Goal: Transaction & Acquisition: Obtain resource

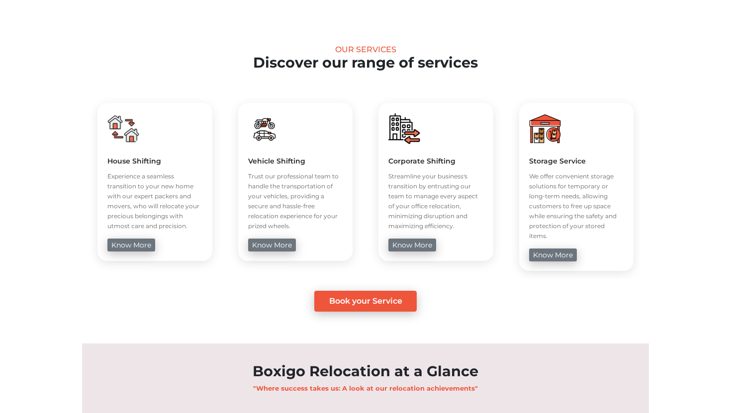
scroll to position [632, 0]
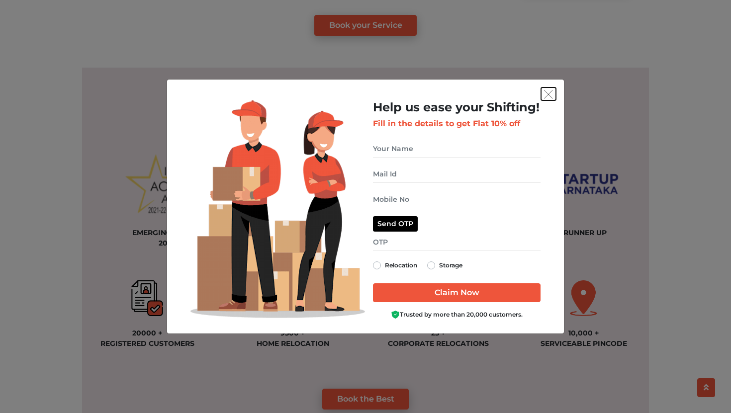
click at [549, 92] on img "get free quote dialog" at bounding box center [548, 94] width 9 height 9
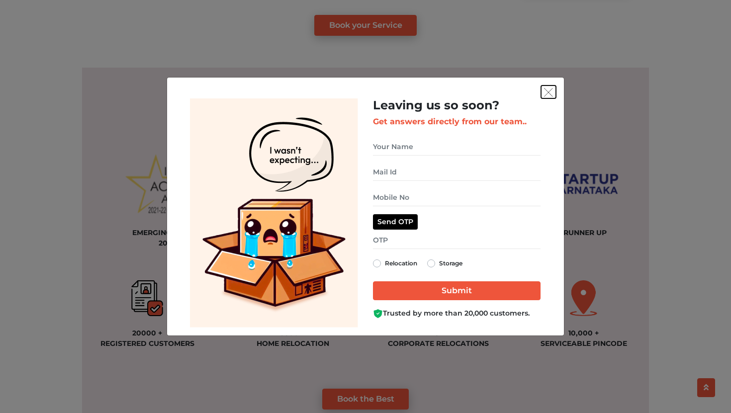
click at [545, 89] on img "get free quote dialog" at bounding box center [548, 92] width 9 height 9
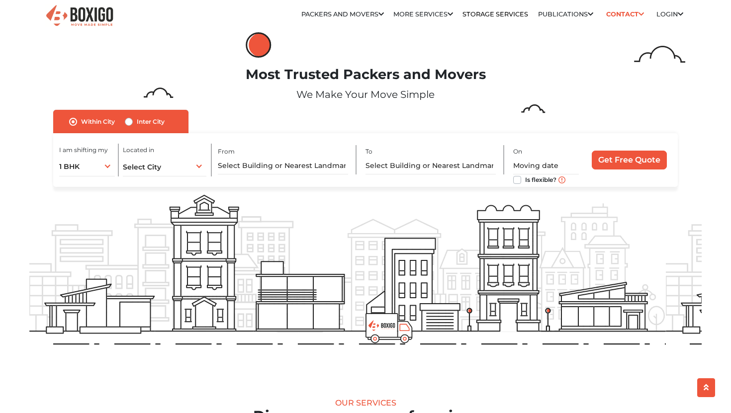
scroll to position [0, 0]
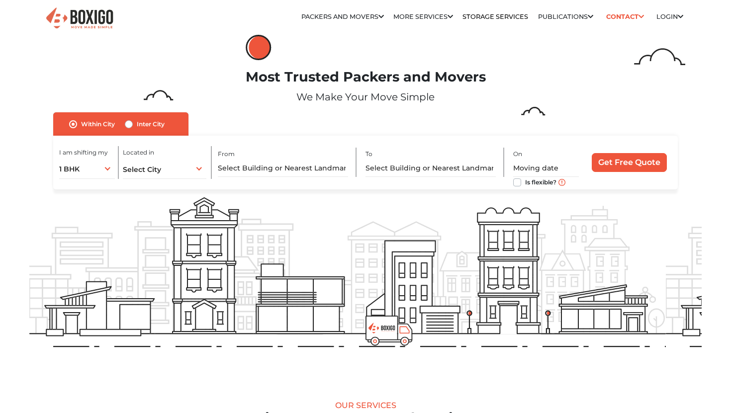
click at [410, 152] on div "To" at bounding box center [434, 162] width 139 height 29
click at [275, 164] on input "text" at bounding box center [283, 168] width 131 height 17
type input "a"
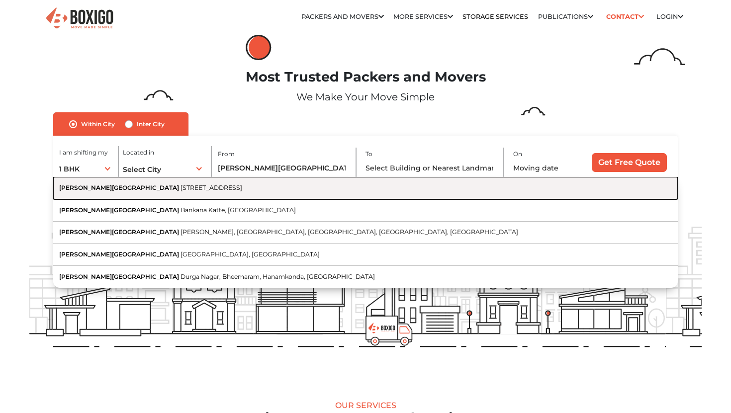
click at [242, 185] on span "13th G Main Road, Channakesahava Nagar, HAL 2nd Stage, Doopanahalli, Indiranaga…" at bounding box center [211, 187] width 62 height 7
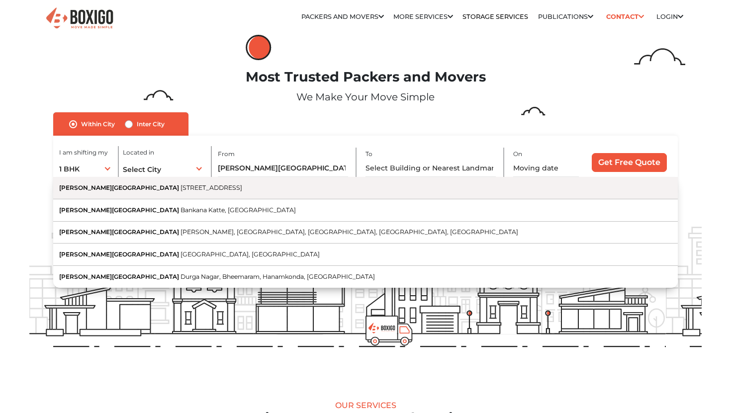
type input "Shivani crescent, 13th G Main Road, Channakesahava Nagar, HAL 2nd Stage, Doopan…"
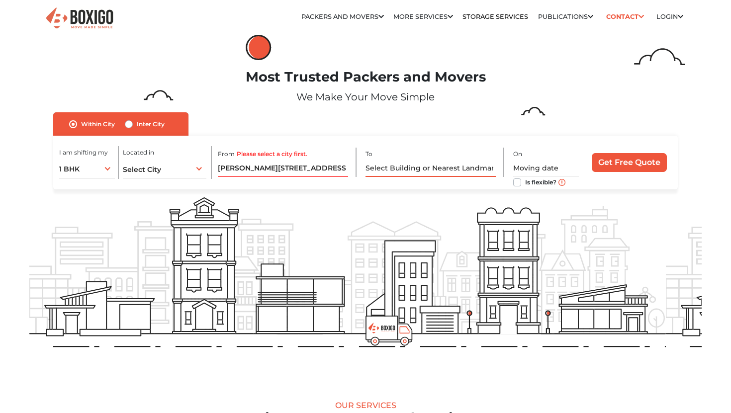
click at [410, 163] on input "text" at bounding box center [430, 168] width 131 height 17
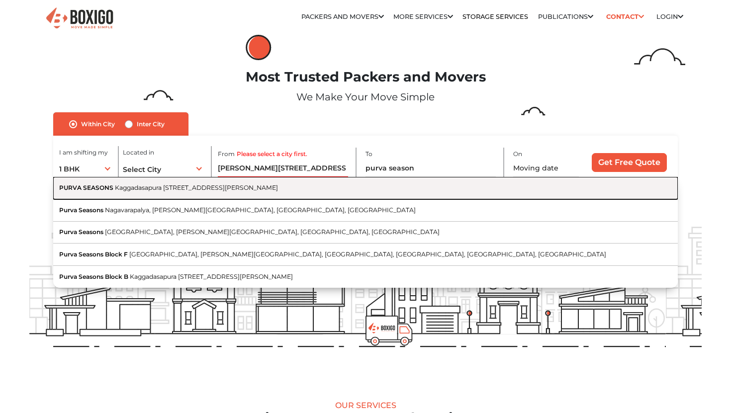
click at [330, 193] on button "PURVA SEASONS Kaggadasapura Main Road, Apartment, Nagavarapalya, C V Raman Naga…" at bounding box center [365, 188] width 624 height 22
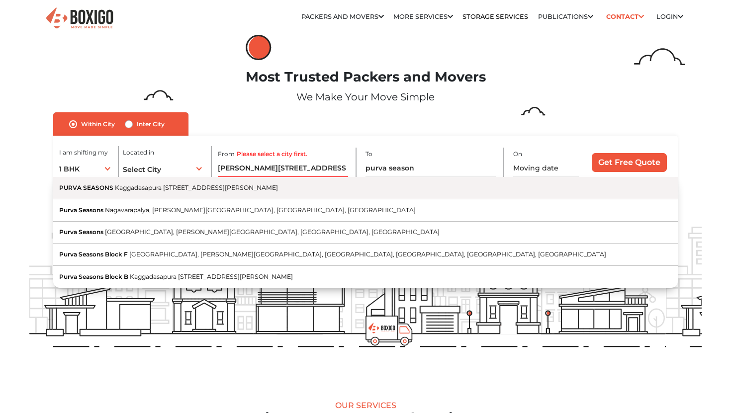
type input "PURVA SEASONS, Kaggadasapura Main Road, Apartment, Nagavarapalya, C V Raman Nag…"
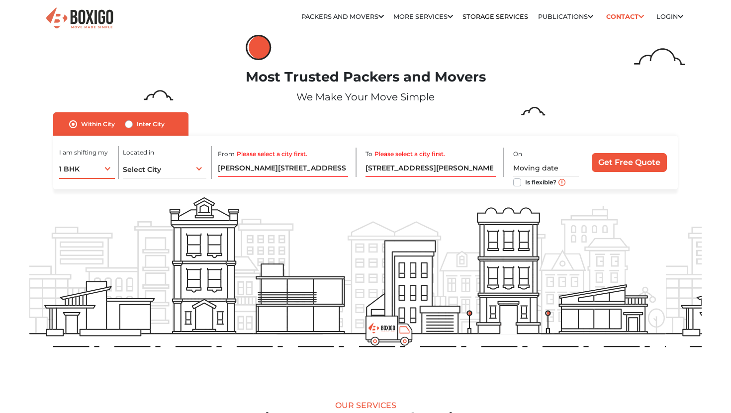
click at [101, 170] on div "1 BHK 1 BHK 2 BHK 3 BHK 3 + BHK FEW ITEMS" at bounding box center [86, 168] width 55 height 21
click at [96, 240] on li "3 + BHK" at bounding box center [126, 250] width 135 height 20
click at [103, 172] on div "3 + BHK 1 BHK 2 BHK 3 BHK 3 + BHK FEW ITEMS" at bounding box center [86, 168] width 55 height 21
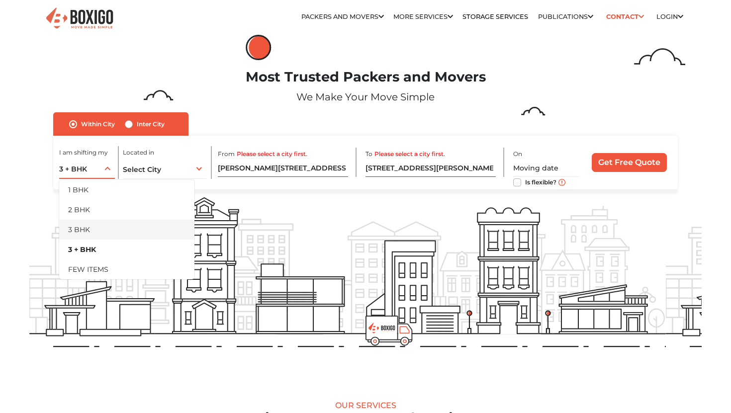
click at [86, 224] on li "3 BHK" at bounding box center [126, 230] width 135 height 20
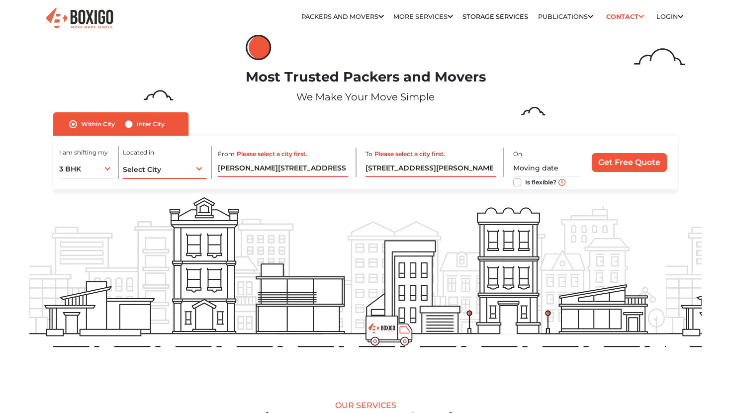
click at [168, 165] on div "Select City Select City Bangalore Bengaluru Bhopal Bhubaneswar Chennai Coimbato…" at bounding box center [164, 168] width 83 height 21
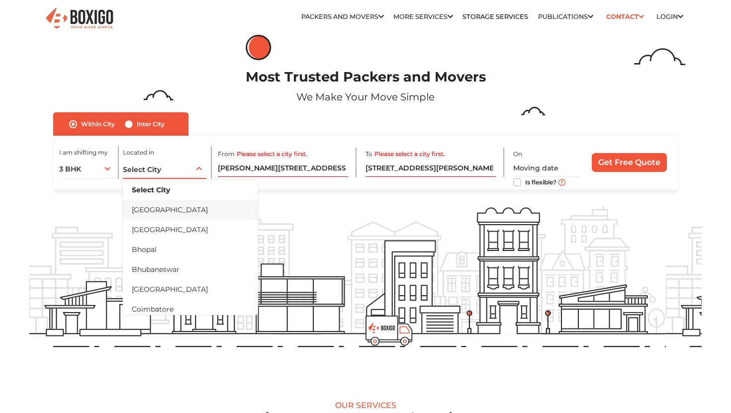
click at [161, 206] on li "[GEOGRAPHIC_DATA]" at bounding box center [190, 210] width 135 height 20
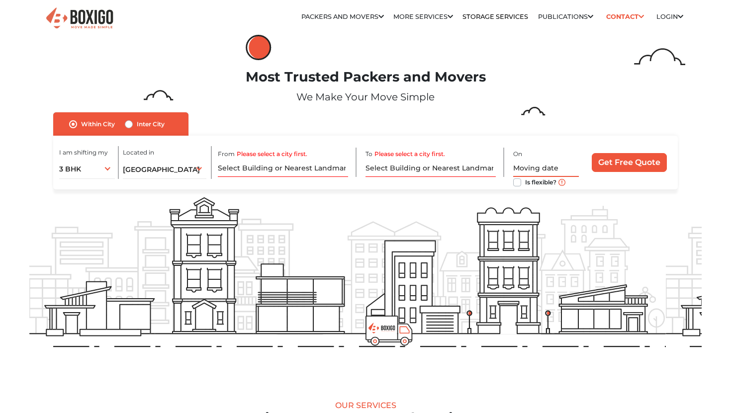
click at [536, 160] on input "text" at bounding box center [546, 168] width 66 height 17
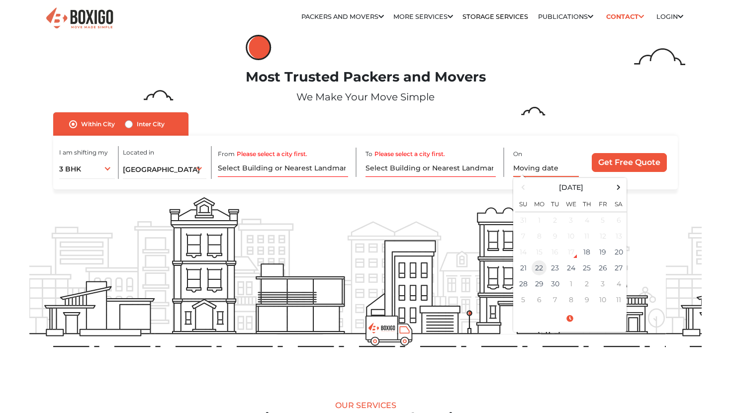
click at [540, 270] on td "22" at bounding box center [539, 268] width 16 height 16
type input "09/22/2025 12:00 AM"
click at [605, 162] on input "Get Free Quote" at bounding box center [628, 162] width 75 height 19
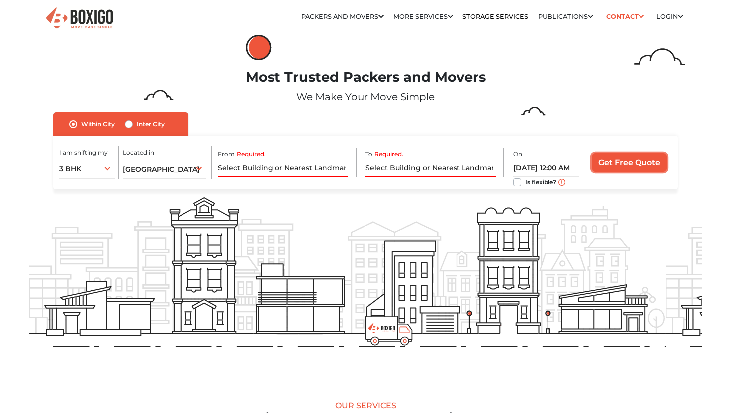
click at [616, 160] on input "Get Free Quote" at bounding box center [628, 162] width 75 height 19
click at [283, 173] on input "Required." at bounding box center [283, 168] width 131 height 17
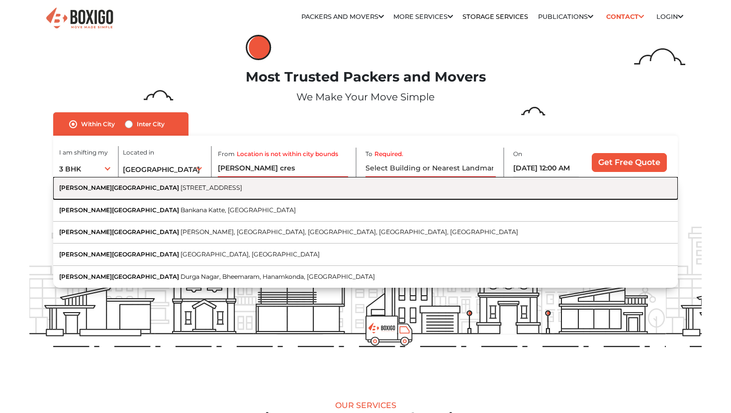
click at [93, 191] on span "Shivani crescent" at bounding box center [119, 187] width 120 height 7
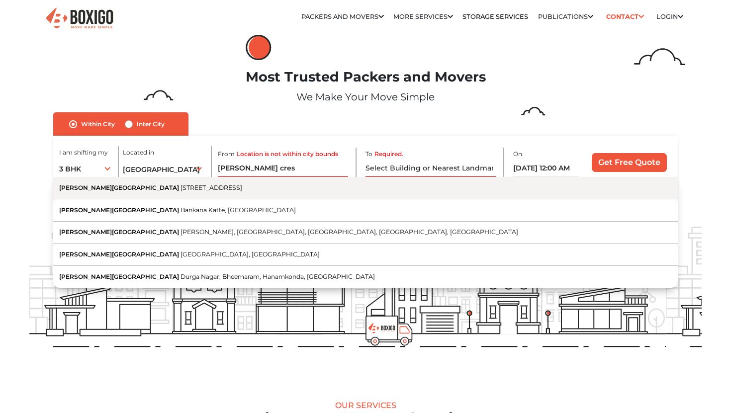
type input "Shivani crescent, 13th G Main Road, Channakesahava Nagar, HAL 2nd Stage, Doopan…"
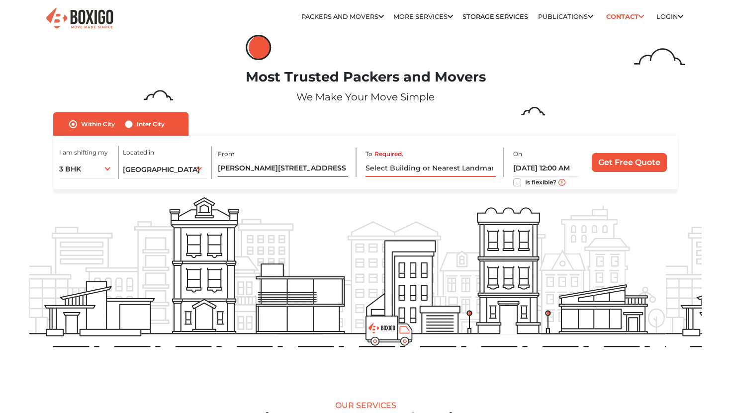
click at [388, 168] on input "Required." at bounding box center [430, 168] width 131 height 17
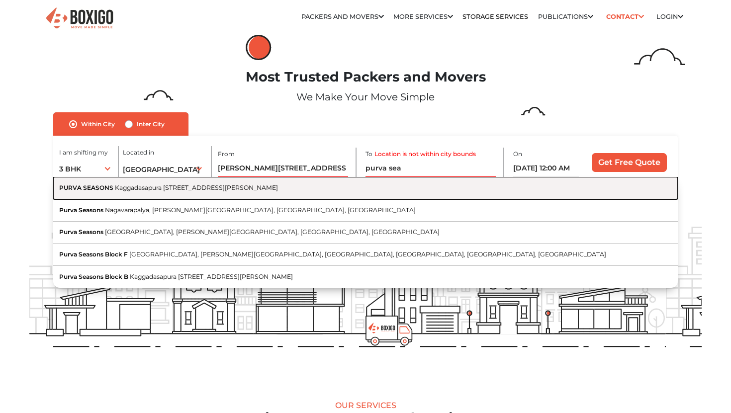
click at [278, 187] on span "Kaggadasapura Main Road, Apartment, Nagavarapalya, C V Raman Nagar, Bengaluru, …" at bounding box center [196, 187] width 163 height 7
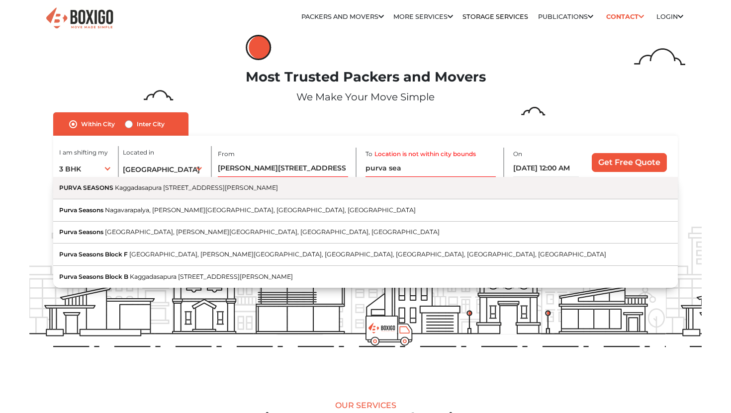
type input "PURVA SEASONS, Kaggadasapura Main Road, Apartment, Nagavarapalya, C V Raman Nag…"
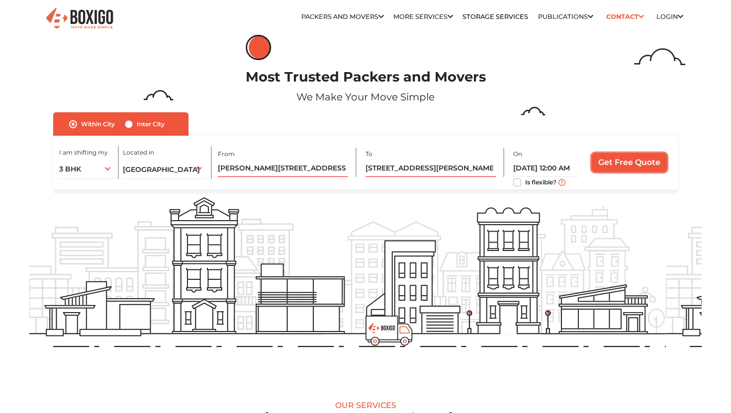
click at [615, 162] on input "Get Free Quote" at bounding box center [628, 162] width 75 height 19
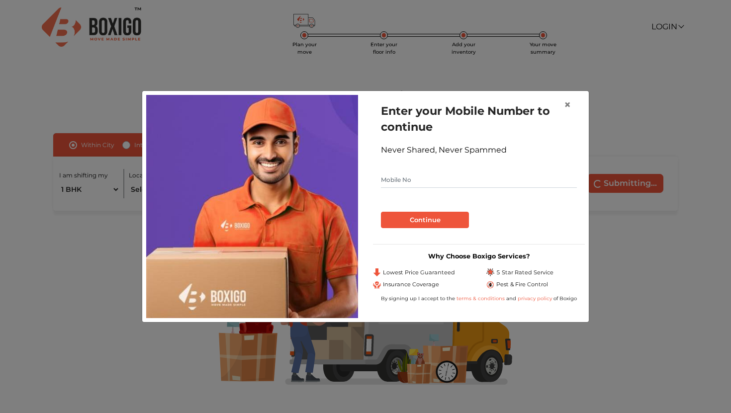
click at [423, 182] on input "text" at bounding box center [479, 180] width 196 height 16
type input "8876058043"
click at [413, 223] on button "Continue" at bounding box center [425, 220] width 88 height 17
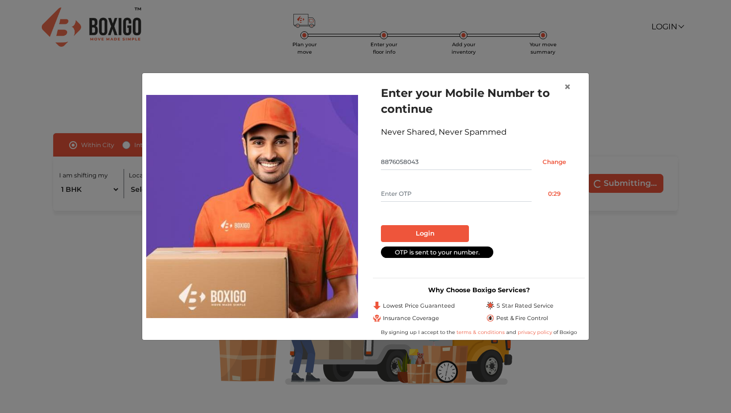
click at [419, 194] on input "text" at bounding box center [456, 194] width 151 height 16
type input "6845"
click at [422, 238] on button "Login" at bounding box center [425, 233] width 88 height 17
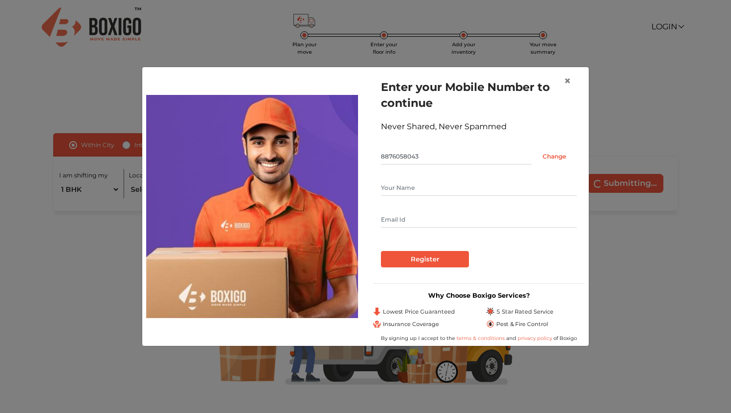
click at [400, 180] on input "text" at bounding box center [479, 188] width 196 height 16
type input "Yugal"
click at [415, 267] on input "Register" at bounding box center [425, 259] width 88 height 17
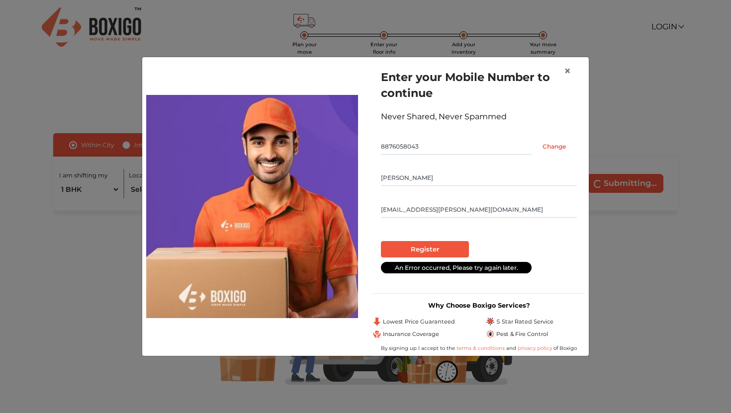
click at [476, 206] on input "chittara.yugal@gmail.com" at bounding box center [479, 210] width 196 height 16
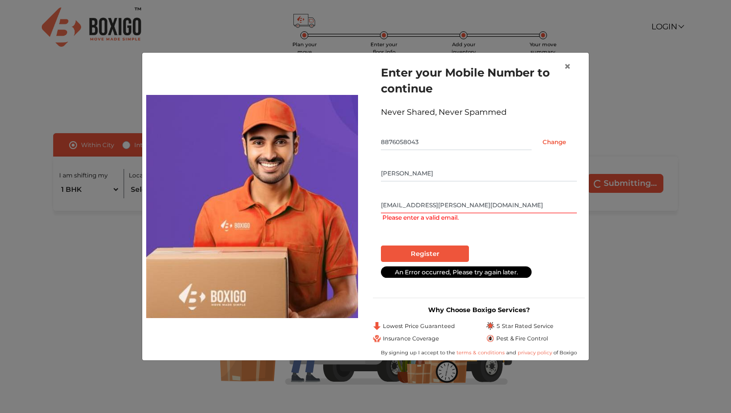
type input "chittara.yugal@gmail.com"
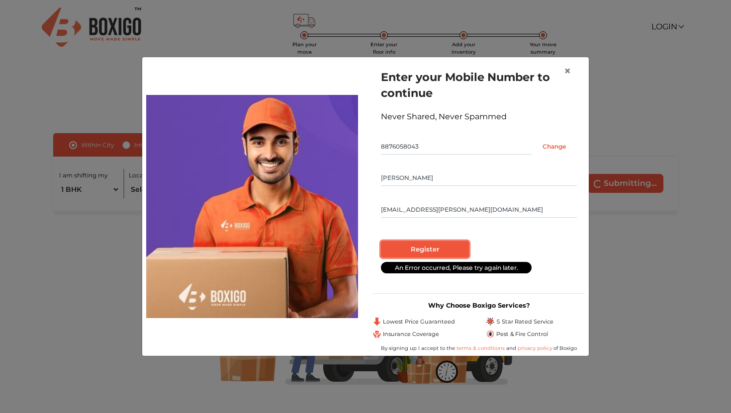
click at [413, 253] on input "Register" at bounding box center [425, 249] width 88 height 17
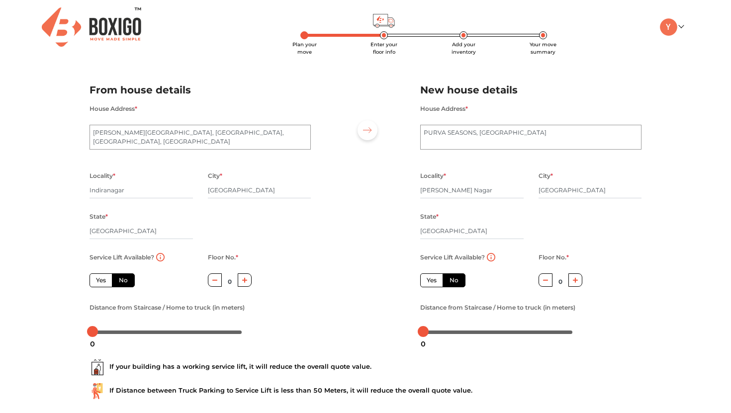
scroll to position [59, 0]
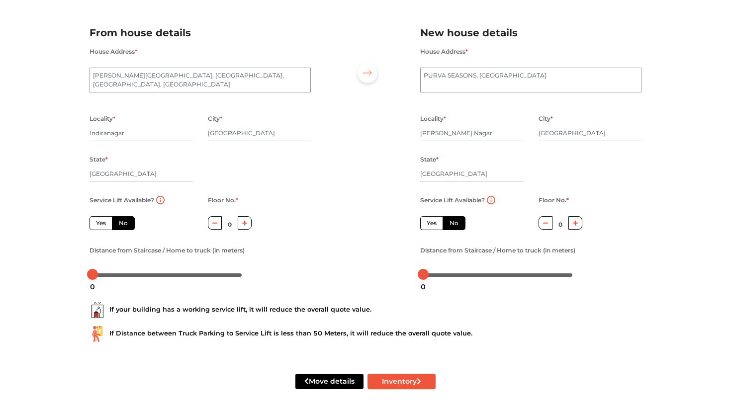
click at [92, 224] on label "Yes" at bounding box center [100, 223] width 23 height 14
click at [96, 224] on input "Yes" at bounding box center [99, 222] width 6 height 6
radio input "true"
click at [430, 223] on label "Yes" at bounding box center [431, 223] width 23 height 14
click at [430, 223] on input "Yes" at bounding box center [429, 222] width 6 height 6
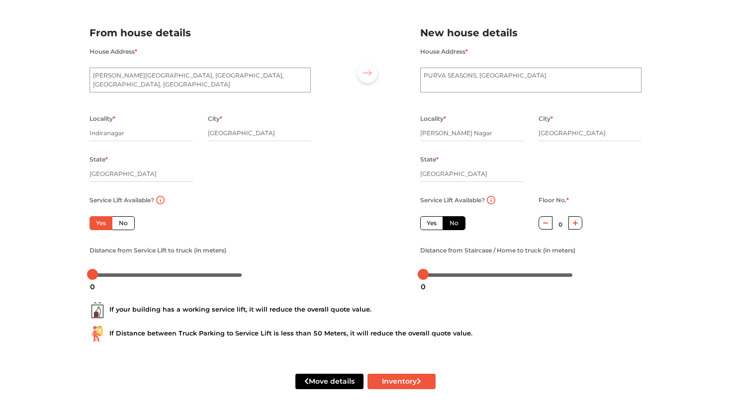
radio input "false"
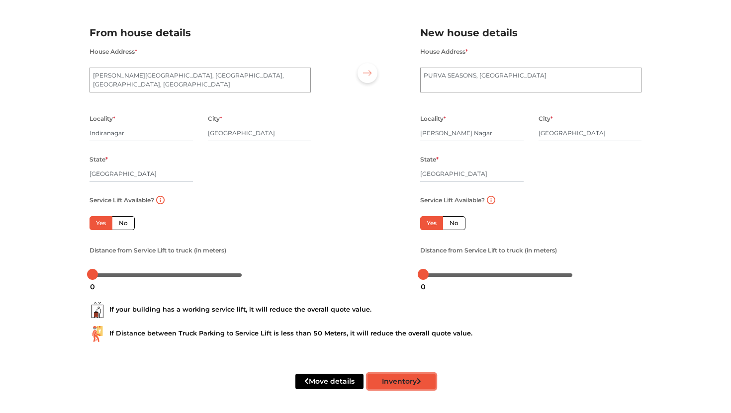
click at [412, 378] on button "Inventory" at bounding box center [401, 381] width 68 height 15
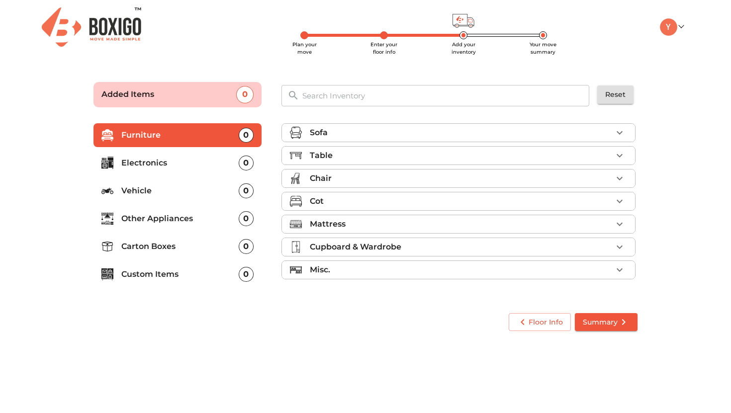
click at [412, 134] on div "Sofa" at bounding box center [461, 133] width 302 height 12
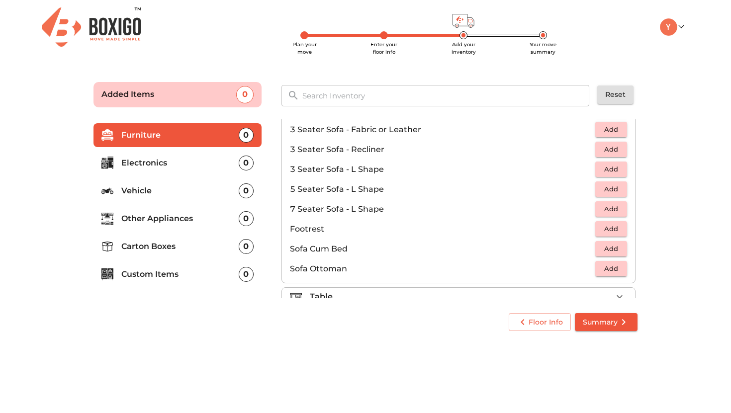
scroll to position [159, 0]
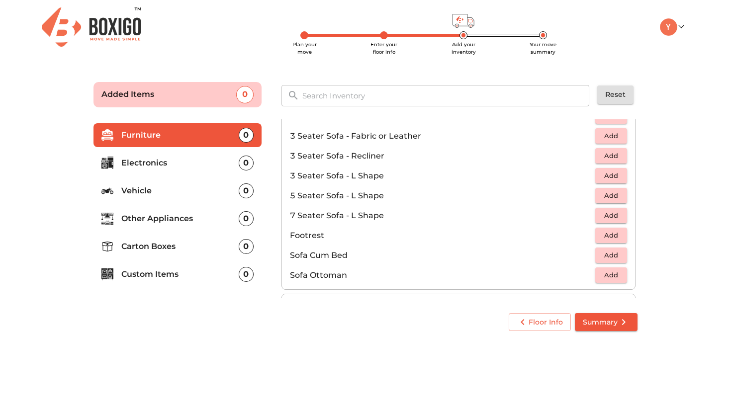
click at [608, 196] on span "Add" at bounding box center [611, 195] width 22 height 11
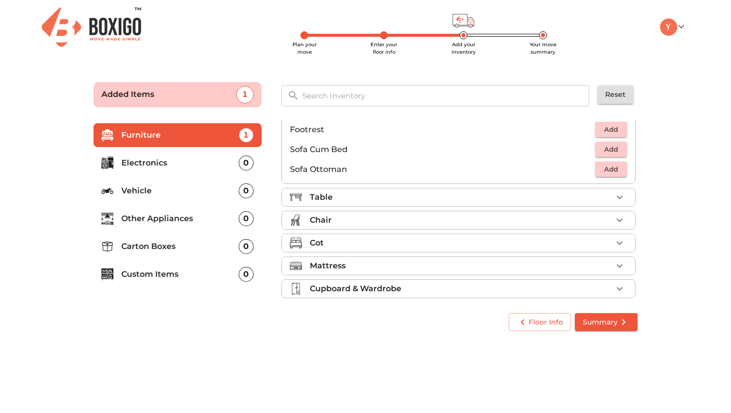
scroll to position [296, 0]
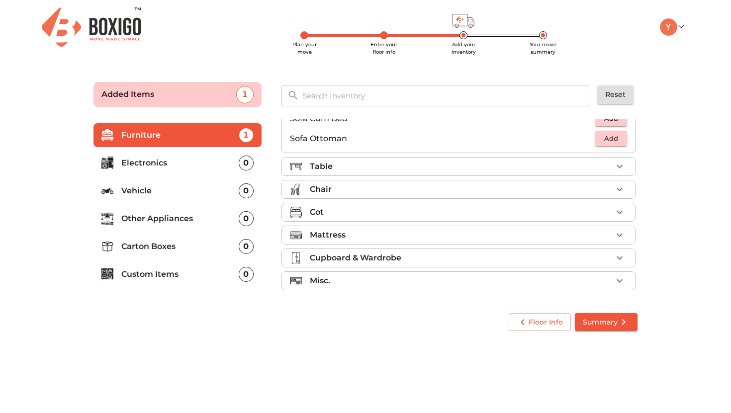
click at [610, 174] on li "Table" at bounding box center [458, 167] width 353 height 18
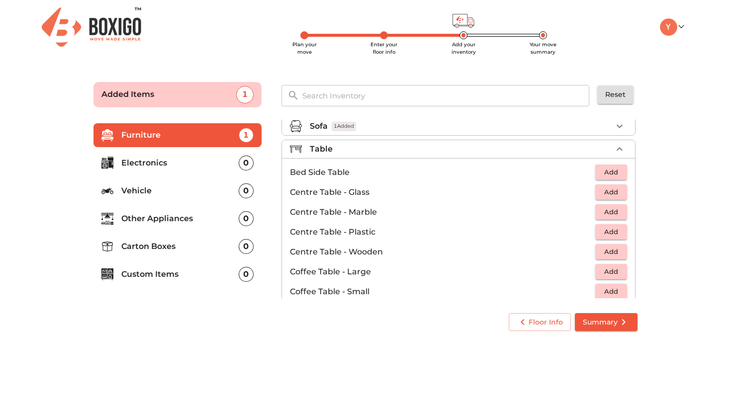
scroll to position [7, 0]
click at [620, 170] on span "Add" at bounding box center [611, 170] width 22 height 11
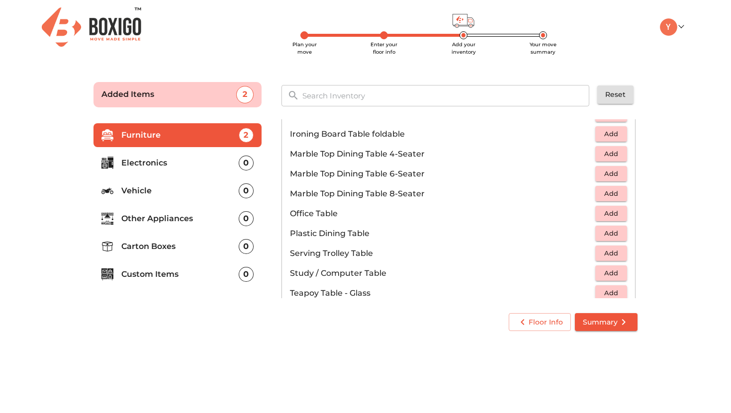
scroll to position [448, 0]
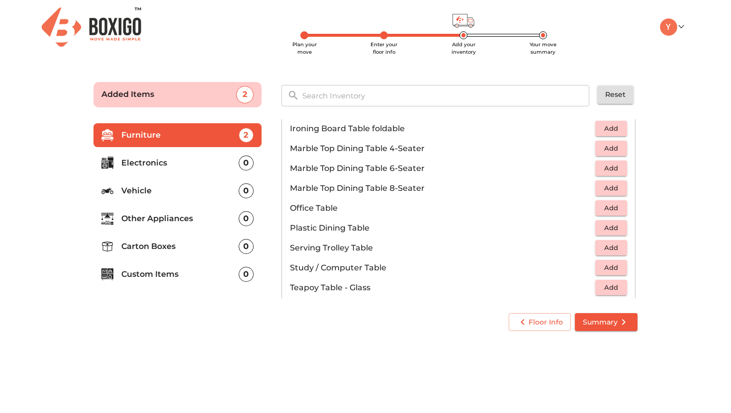
click at [609, 204] on span "Add" at bounding box center [611, 207] width 22 height 11
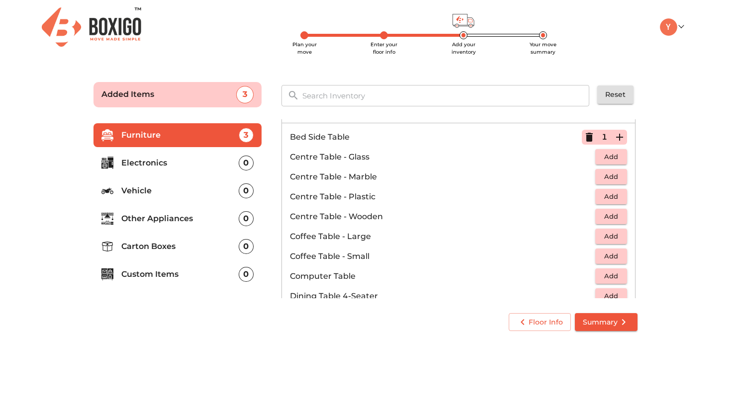
scroll to position [40, 0]
click at [397, 222] on p "Centre Table - Wooden" at bounding box center [442, 218] width 305 height 12
click at [608, 220] on span "Add" at bounding box center [611, 217] width 22 height 11
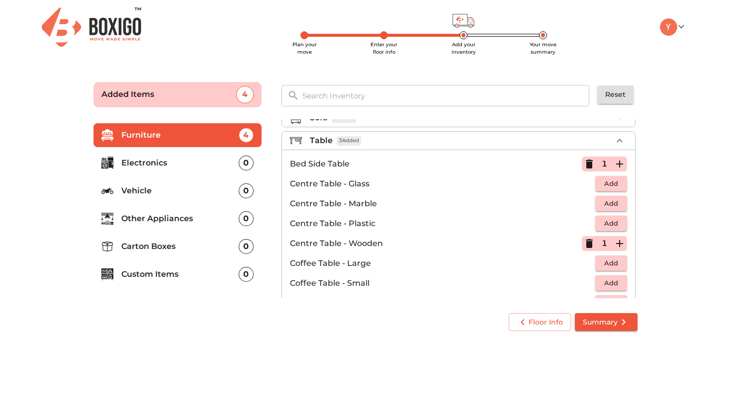
scroll to position [17, 0]
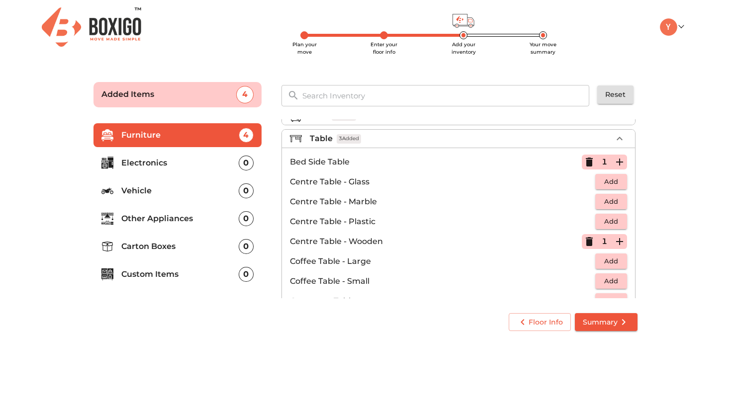
click at [587, 244] on icon "button" at bounding box center [588, 241] width 7 height 9
click at [611, 181] on span "Add" at bounding box center [611, 181] width 22 height 11
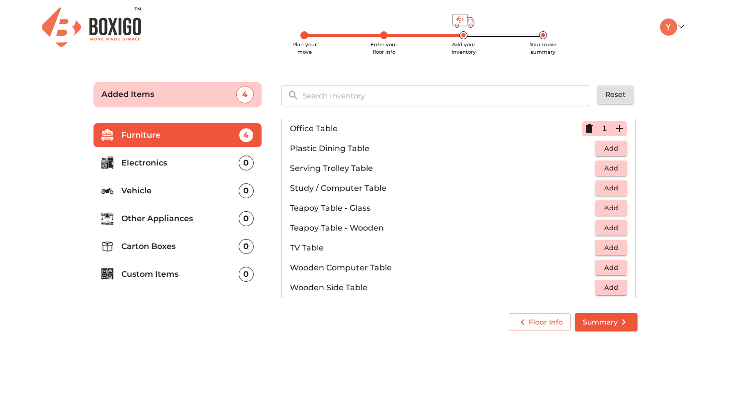
scroll to position [693, 0]
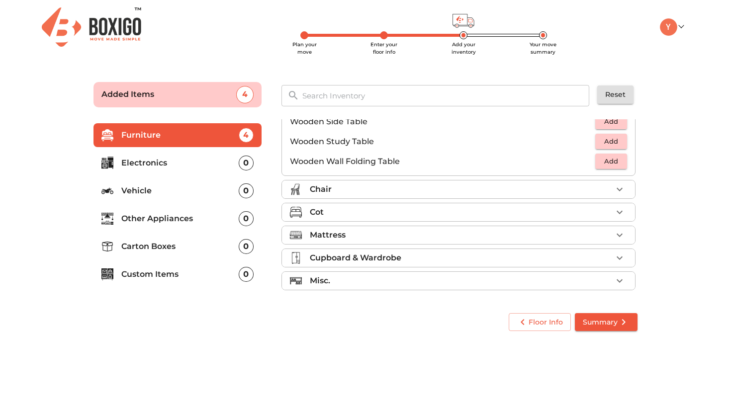
click at [571, 187] on div "Chair" at bounding box center [461, 189] width 302 height 12
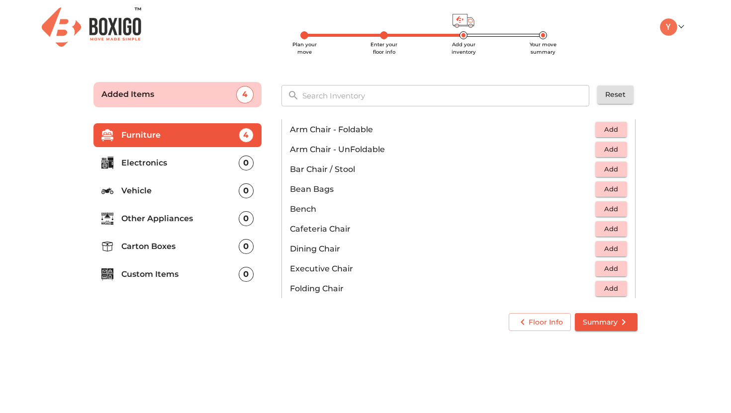
scroll to position [65, 0]
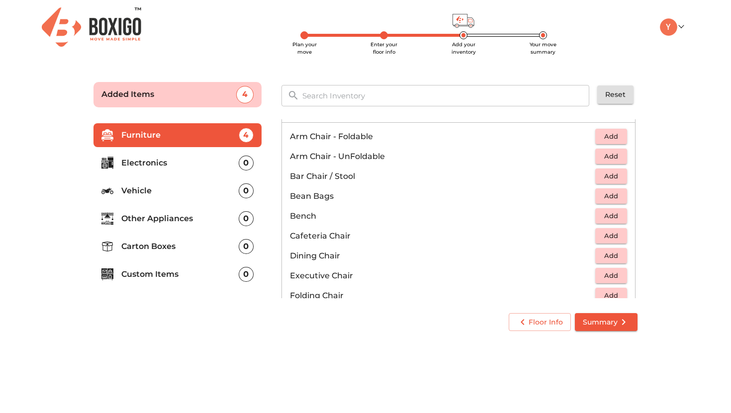
click at [608, 158] on span "Add" at bounding box center [611, 156] width 22 height 11
click at [617, 154] on icon "button" at bounding box center [619, 157] width 12 height 12
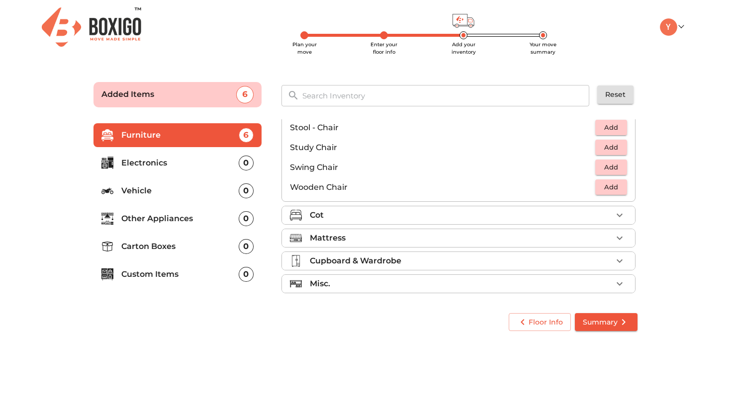
scroll to position [415, 0]
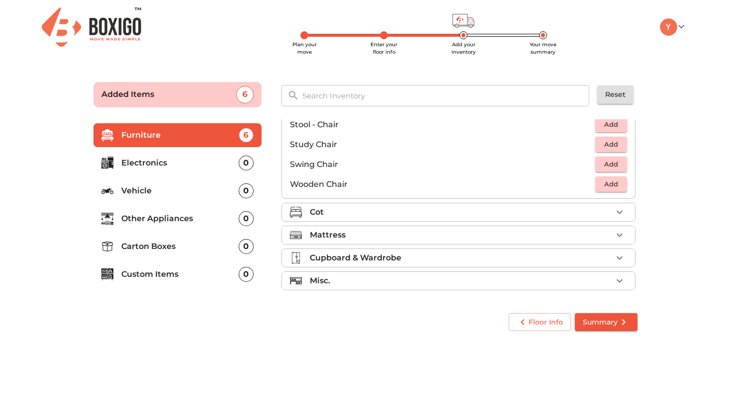
click at [499, 217] on div "Cot" at bounding box center [461, 212] width 302 height 12
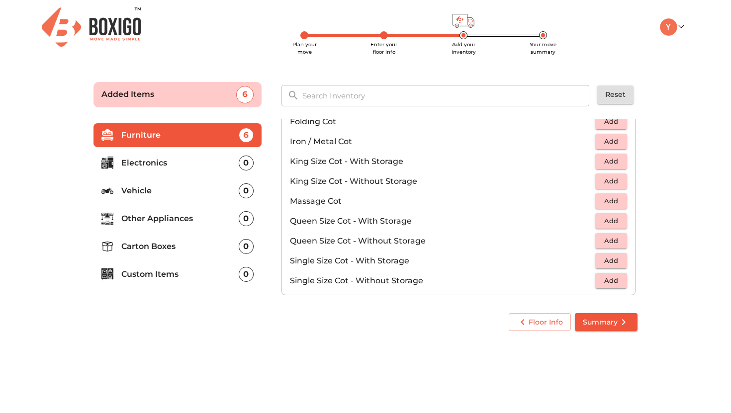
scroll to position [242, 0]
click at [609, 240] on span "Add" at bounding box center [611, 241] width 22 height 11
click at [617, 239] on icon "button" at bounding box center [619, 242] width 12 height 12
click at [610, 160] on span "Add" at bounding box center [611, 161] width 22 height 11
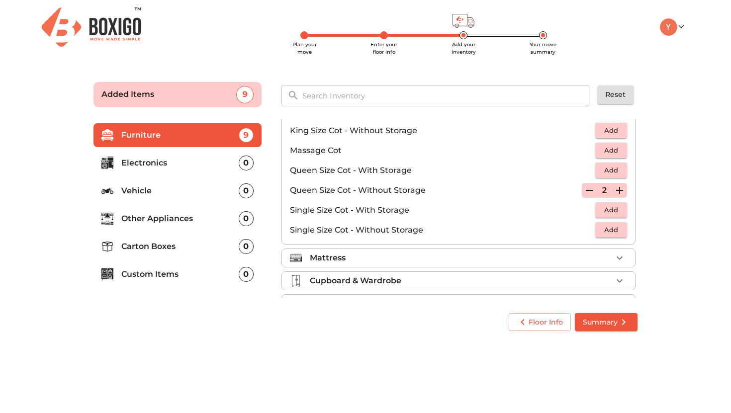
scroll to position [316, 0]
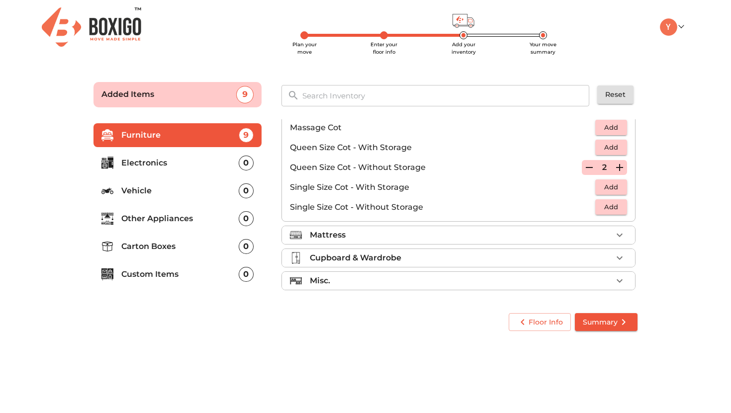
click at [574, 232] on div "Mattress" at bounding box center [461, 235] width 302 height 12
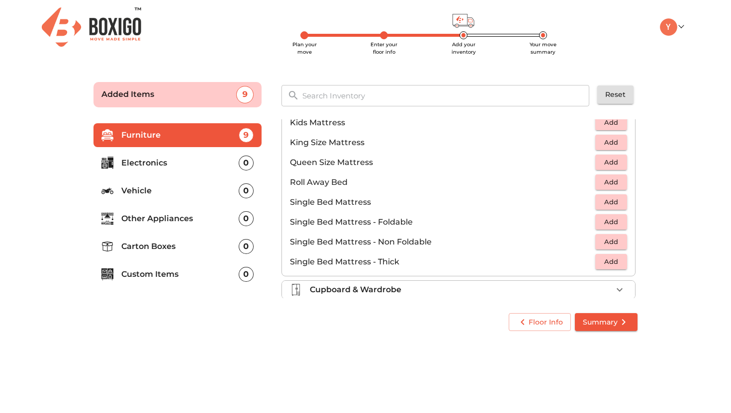
scroll to position [113, 0]
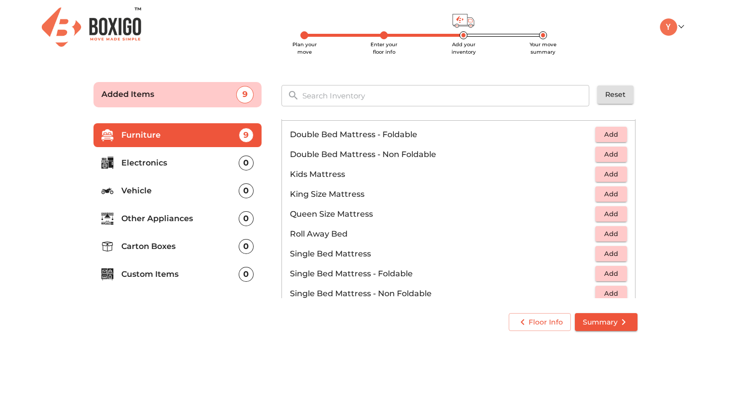
click at [608, 218] on span "Add" at bounding box center [611, 213] width 22 height 11
click at [617, 215] on icon "button" at bounding box center [619, 214] width 12 height 12
click at [618, 197] on span "Add" at bounding box center [611, 193] width 22 height 11
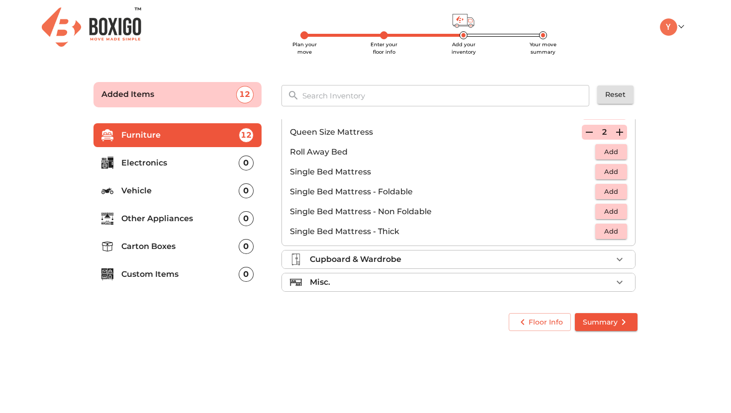
scroll to position [196, 0]
click at [519, 276] on div "Misc." at bounding box center [461, 281] width 302 height 12
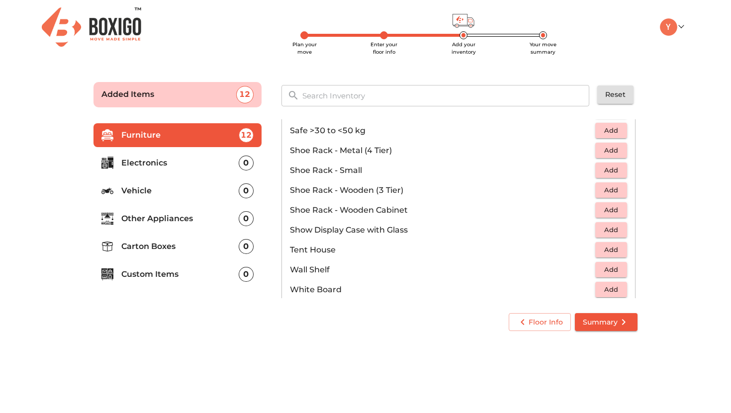
scroll to position [534, 0]
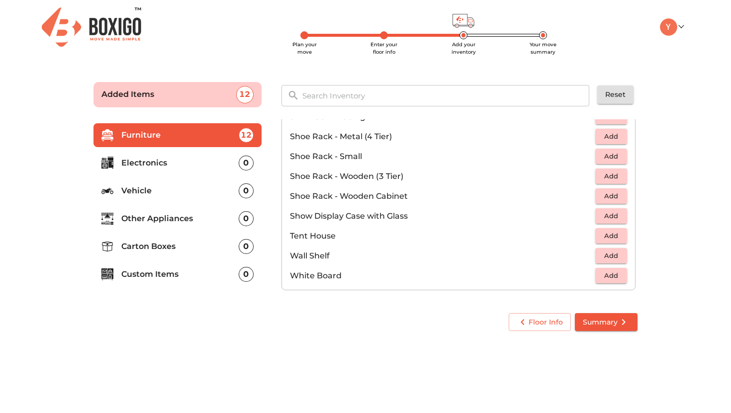
click at [612, 177] on span "Add" at bounding box center [611, 175] width 22 height 11
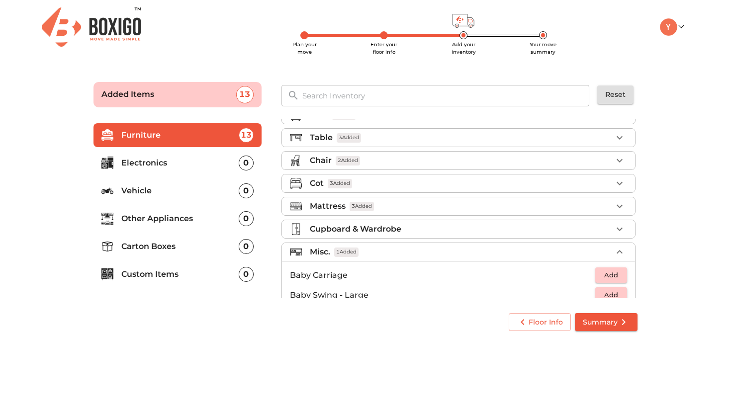
scroll to position [0, 0]
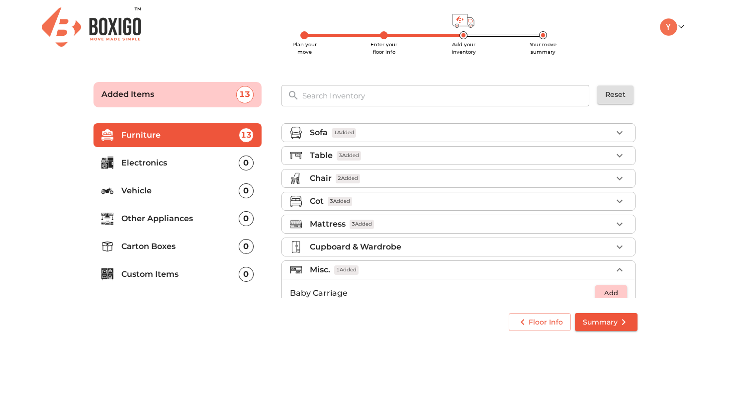
click at [428, 88] on input "text" at bounding box center [446, 95] width 300 height 21
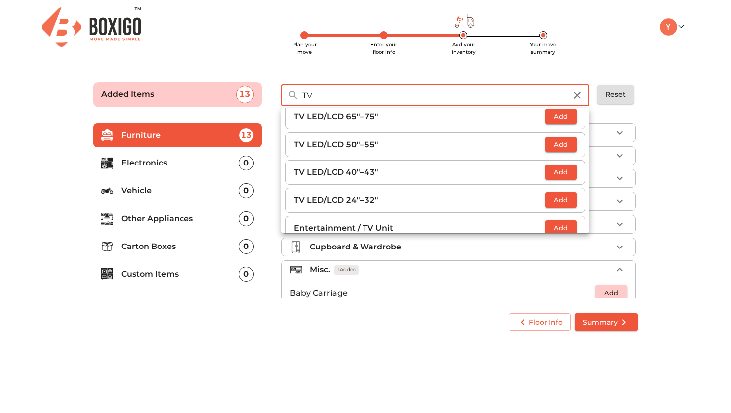
scroll to position [79, 0]
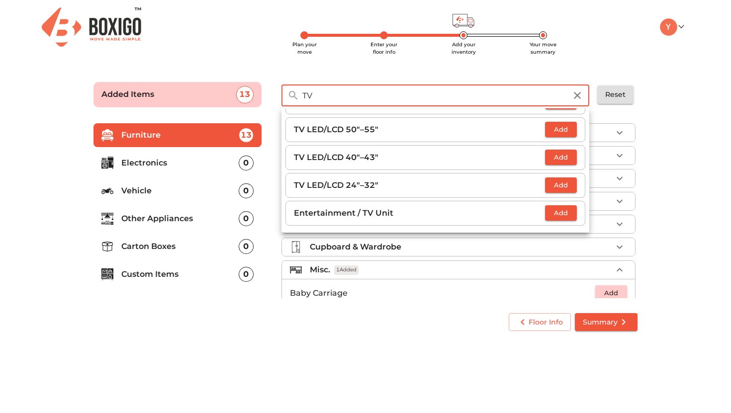
type input "TV"
click at [346, 212] on p "Entertainment / TV Unit" at bounding box center [419, 213] width 251 height 12
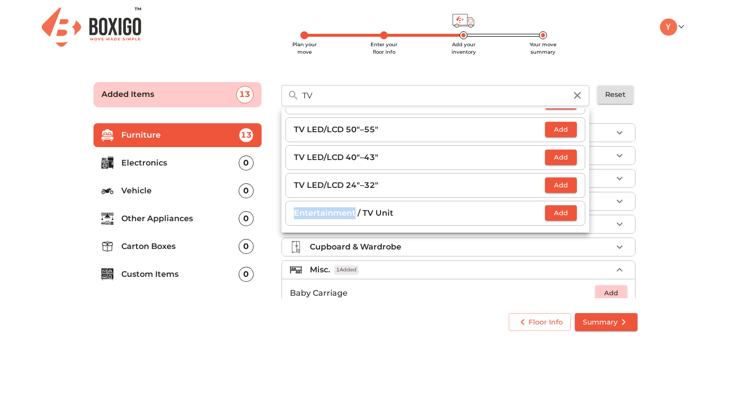
click at [346, 212] on p "Entertainment / TV Unit" at bounding box center [419, 213] width 251 height 12
copy form "Entertainment / TV Unit Add Reset"
click at [556, 203] on li "Entertainment / TV Unit Add" at bounding box center [435, 213] width 300 height 25
click at [555, 219] on button "Add" at bounding box center [561, 212] width 32 height 15
click at [612, 325] on span "Summary" at bounding box center [605, 322] width 47 height 12
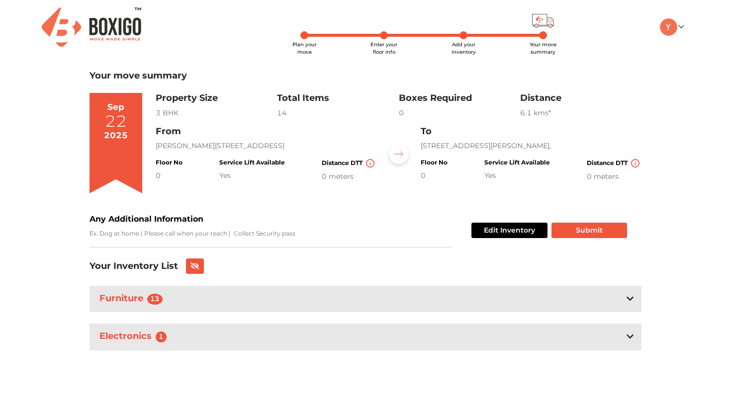
click at [441, 310] on div "Furniture 13" at bounding box center [365, 299] width 552 height 26
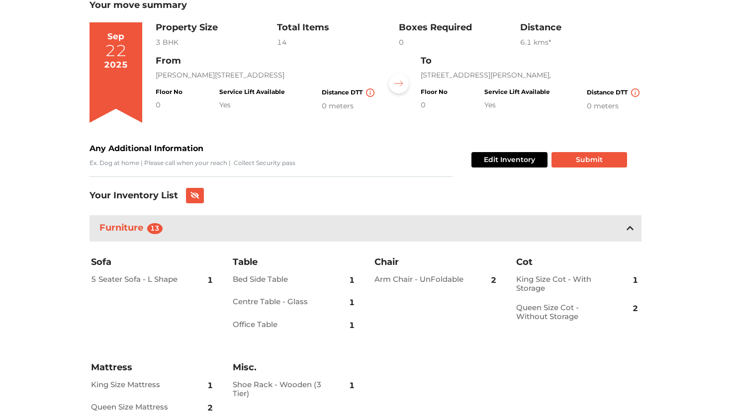
scroll to position [162, 0]
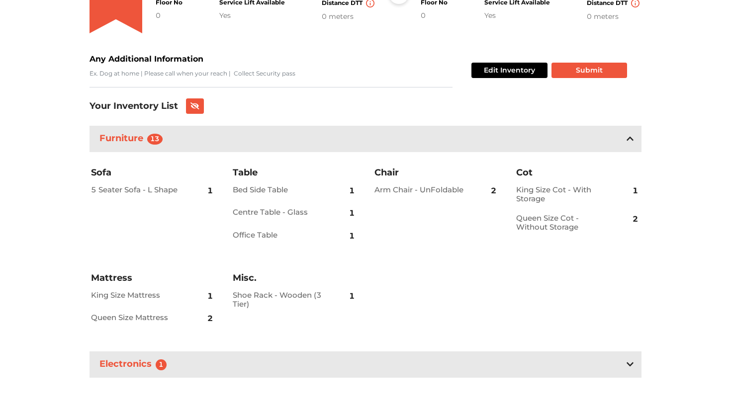
click at [482, 368] on div "Electronics 1" at bounding box center [365, 364] width 552 height 26
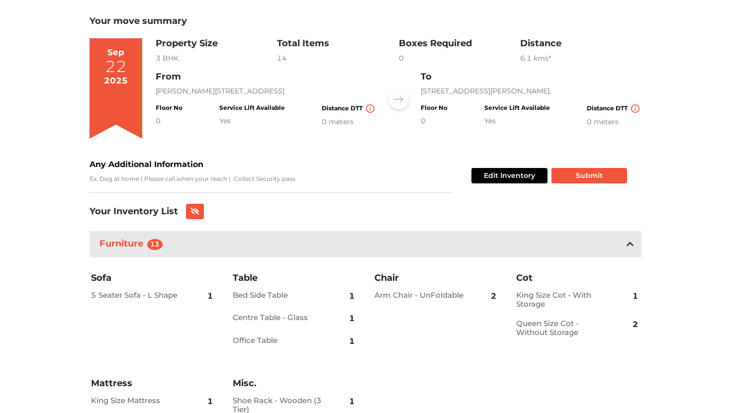
scroll to position [24, 0]
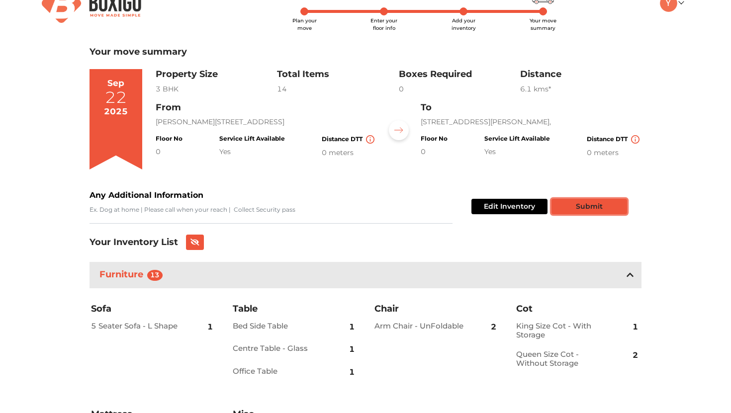
click at [586, 204] on button "Submit" at bounding box center [589, 206] width 76 height 15
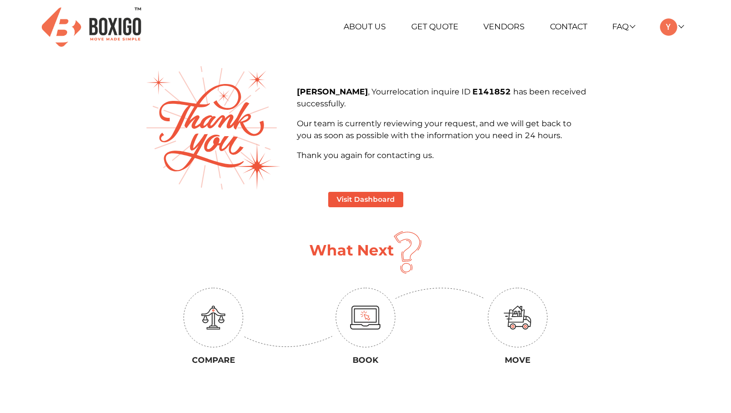
click at [586, 204] on main "Yugal , Your relocation inquire ID E141852 has been received successfully. Our …" at bounding box center [365, 265] width 567 height 398
click at [364, 196] on button "Visit Dashboard" at bounding box center [365, 199] width 75 height 15
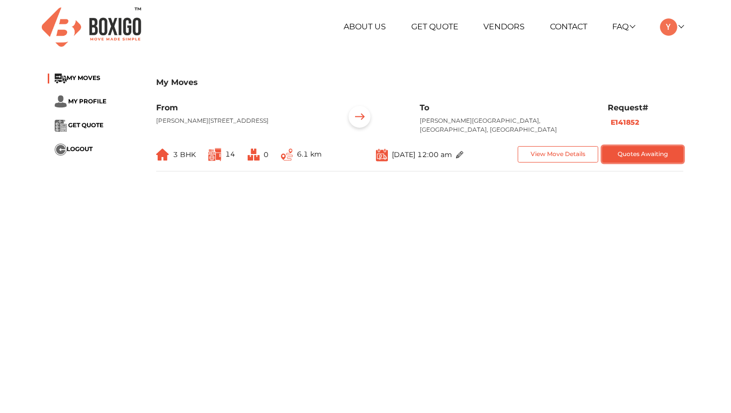
click at [645, 162] on button "Quotes Awaiting" at bounding box center [642, 154] width 81 height 16
